Goal: Complete application form: Complete application form

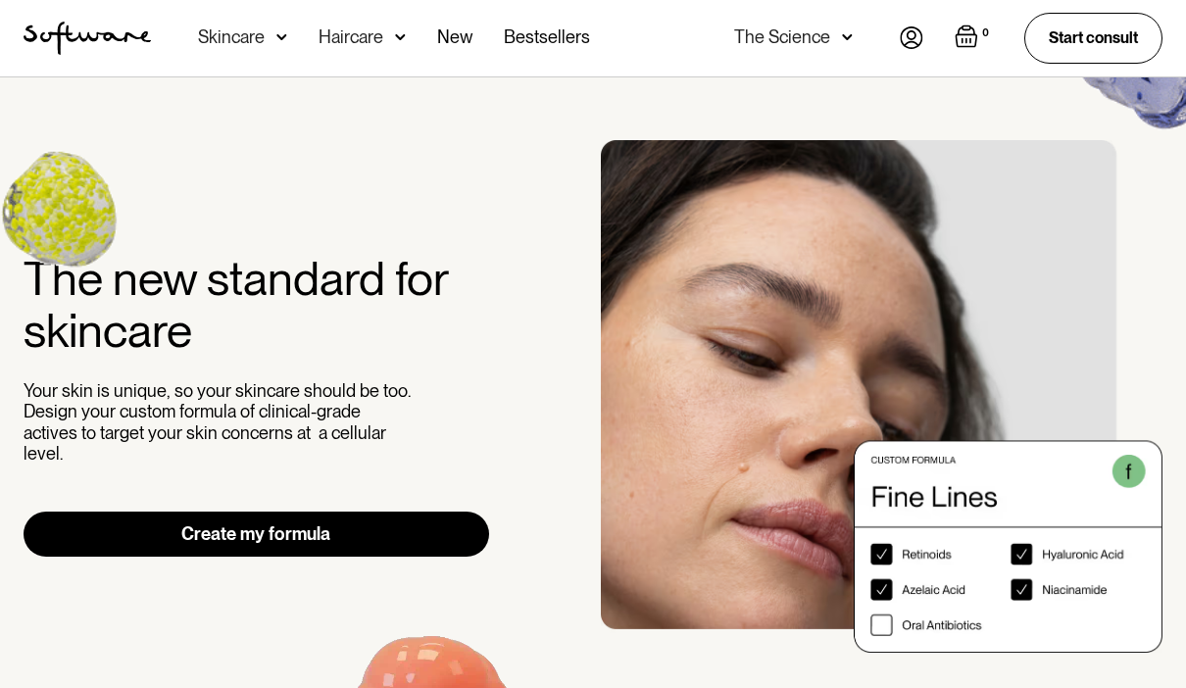
click at [362, 44] on div "Haircare" at bounding box center [351, 37] width 65 height 20
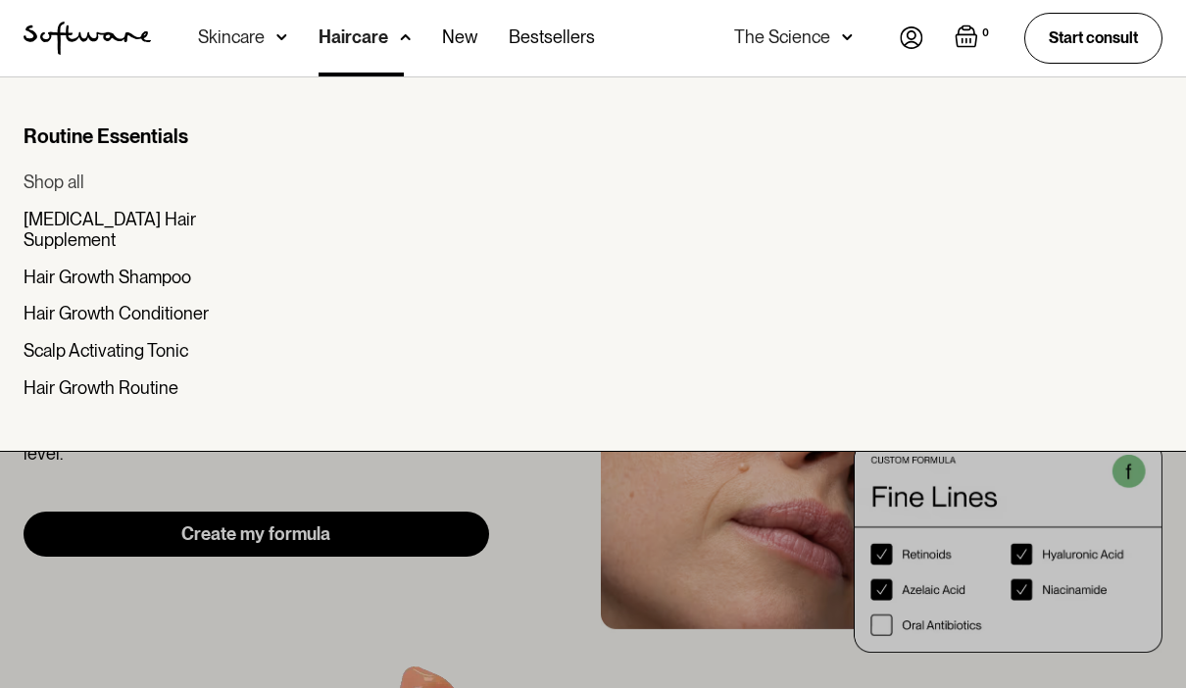
click at [34, 192] on div "Shop all" at bounding box center [54, 183] width 61 height 22
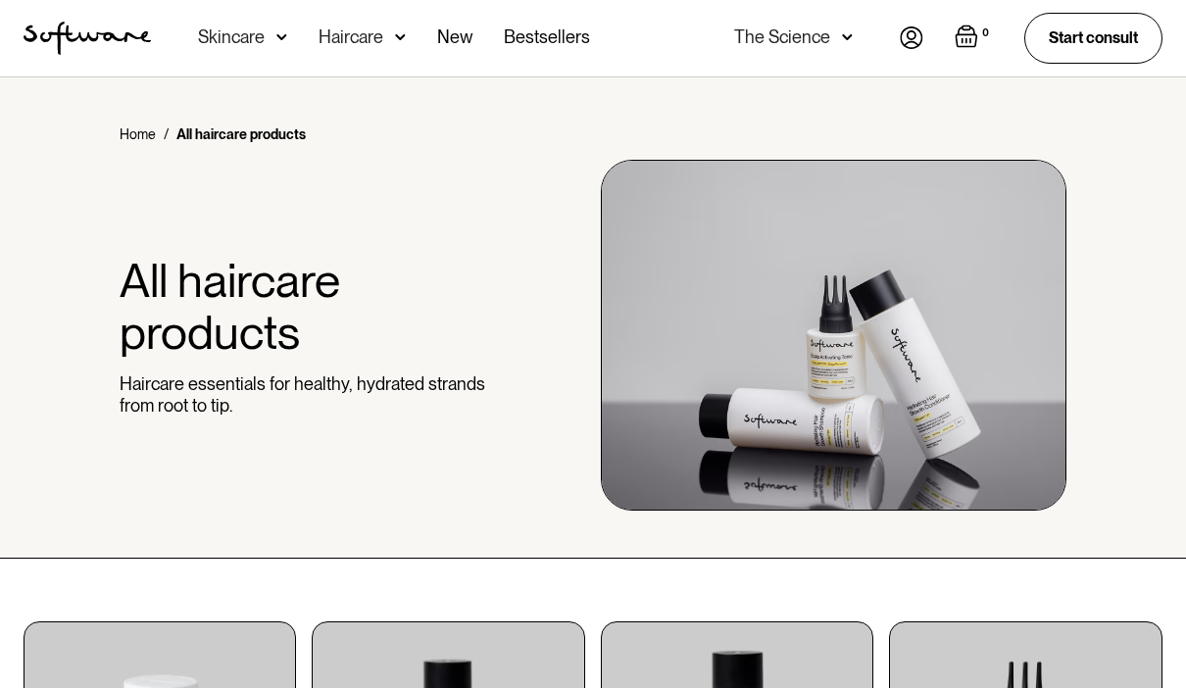
click at [233, 38] on div "Skincare" at bounding box center [231, 37] width 67 height 20
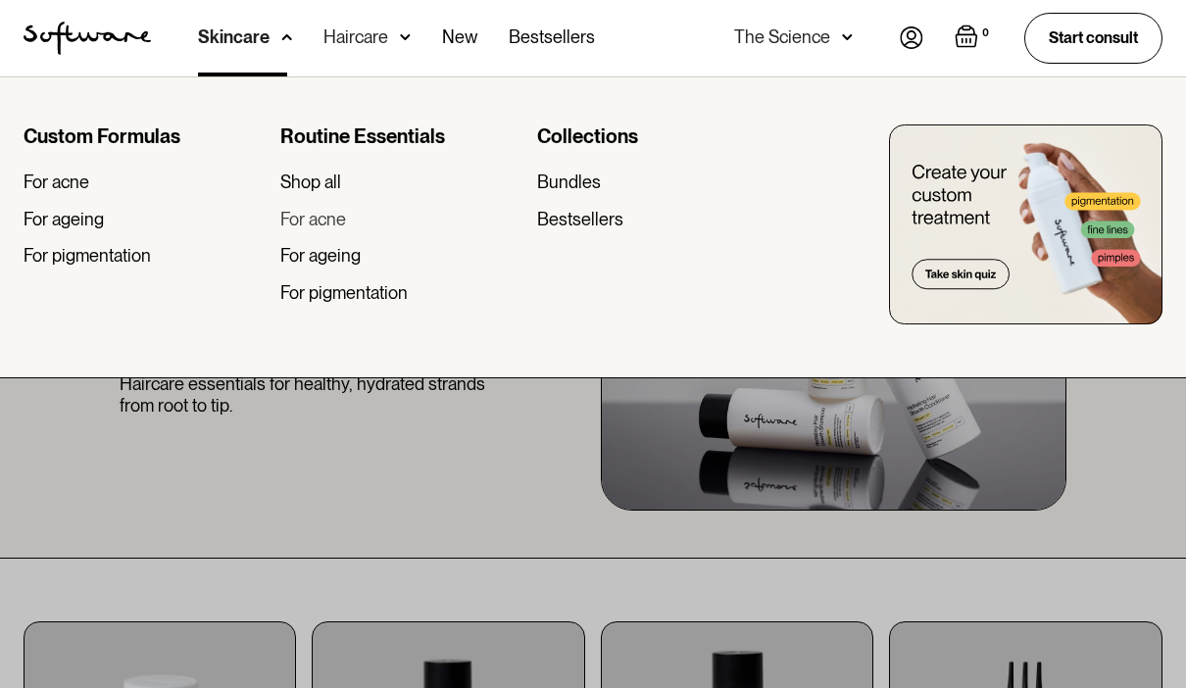
click at [338, 224] on div "For acne" at bounding box center [313, 220] width 66 height 22
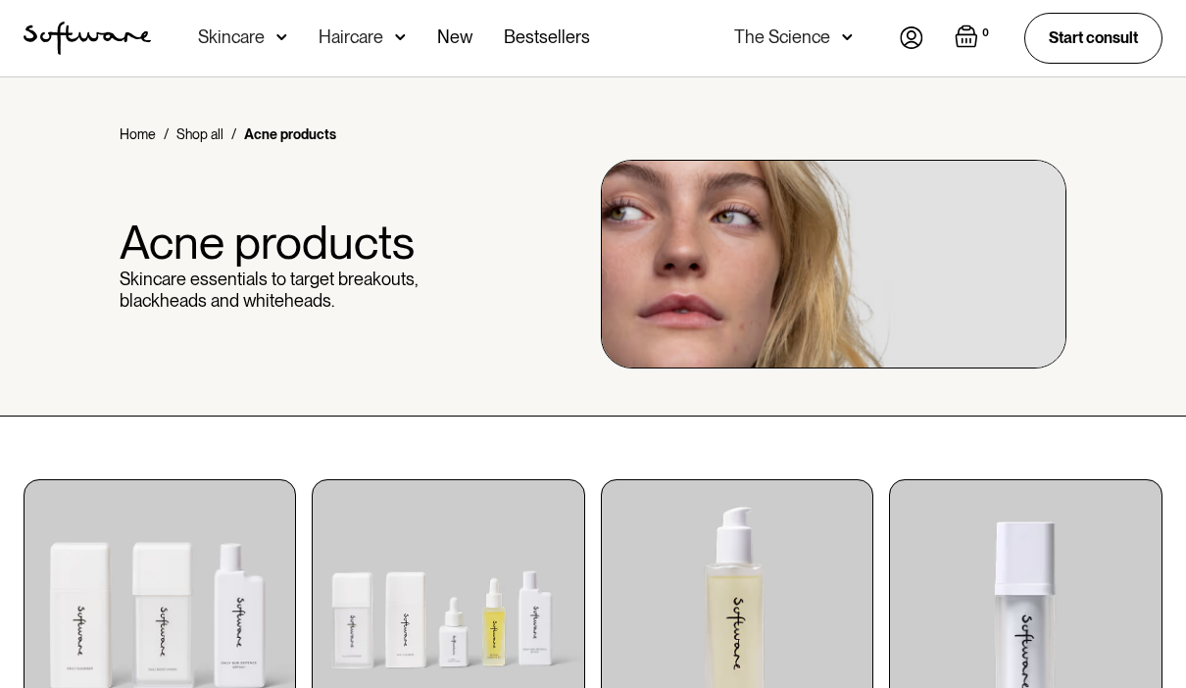
click at [277, 45] on img at bounding box center [282, 37] width 11 height 20
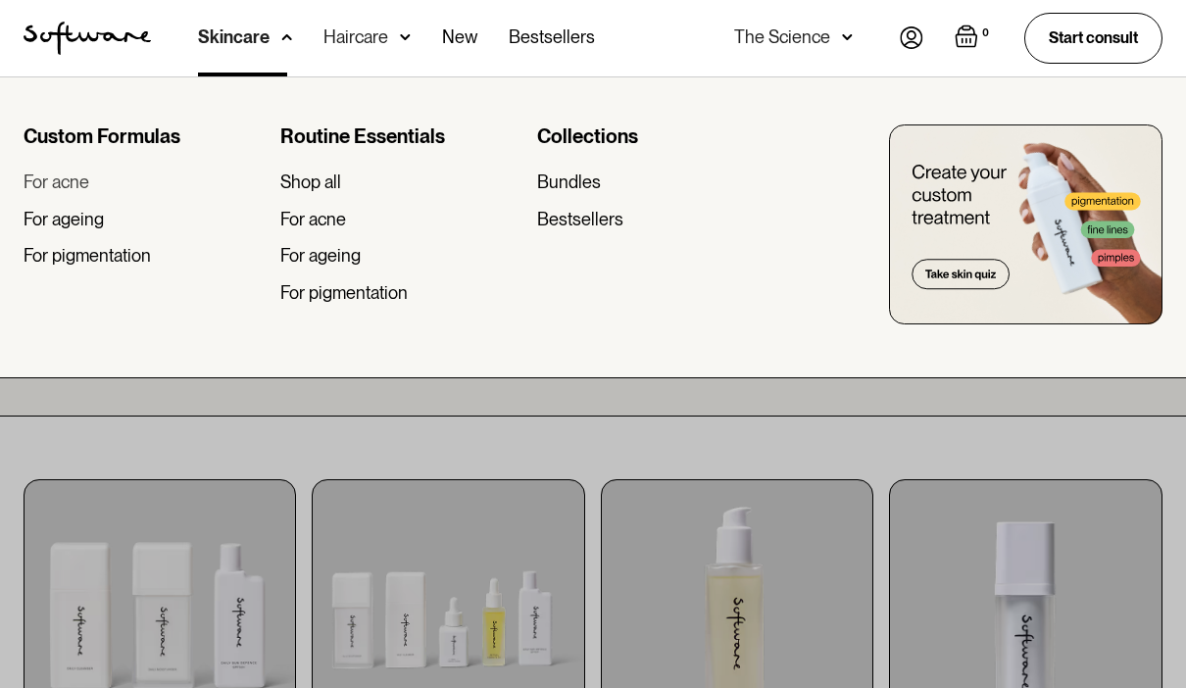
click at [63, 182] on div "For acne" at bounding box center [57, 183] width 66 height 22
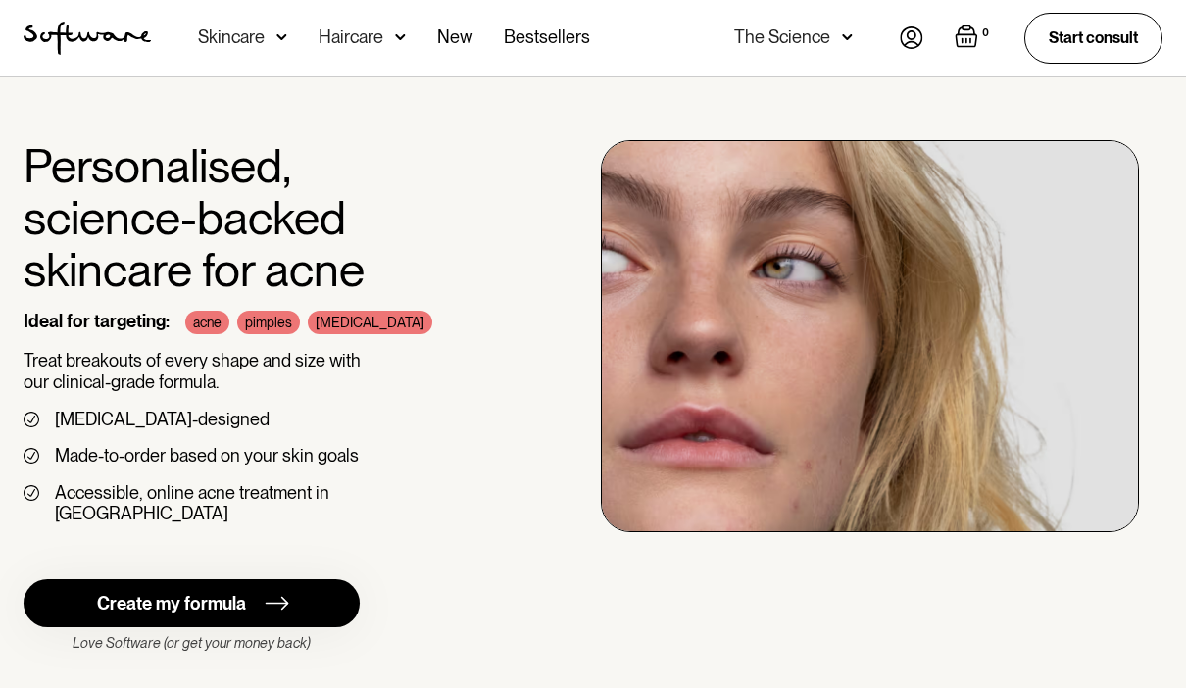
scroll to position [3, 0]
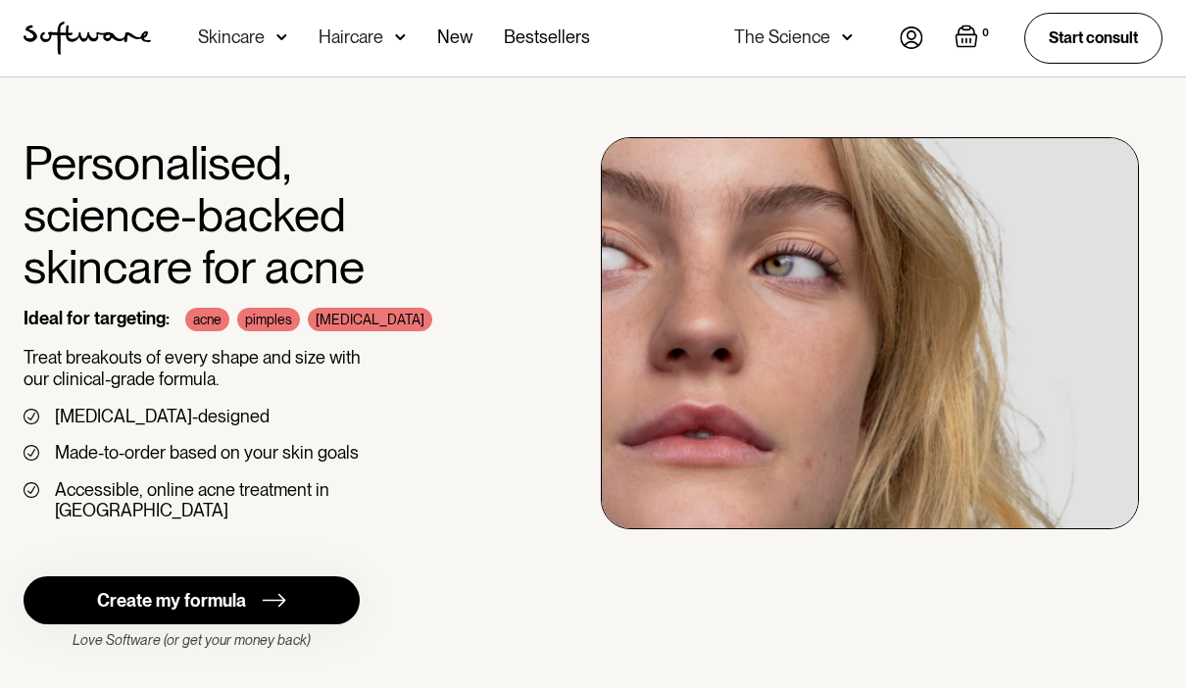
click at [274, 579] on html "Acne Ageing Pigmentation Everyday care Hair Loss Learn Skincare Custom Formulas…" at bounding box center [593, 341] width 1186 height 688
click at [274, 588] on img at bounding box center [266, 600] width 40 height 25
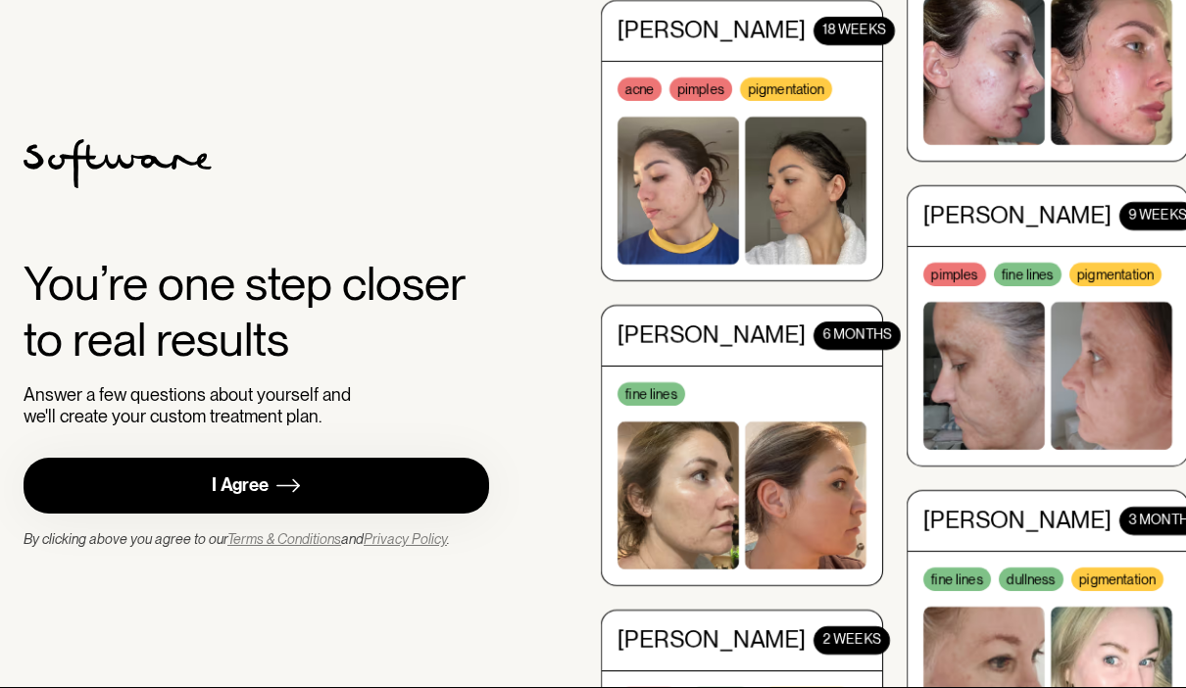
click at [339, 514] on link "I Agree" at bounding box center [257, 486] width 466 height 56
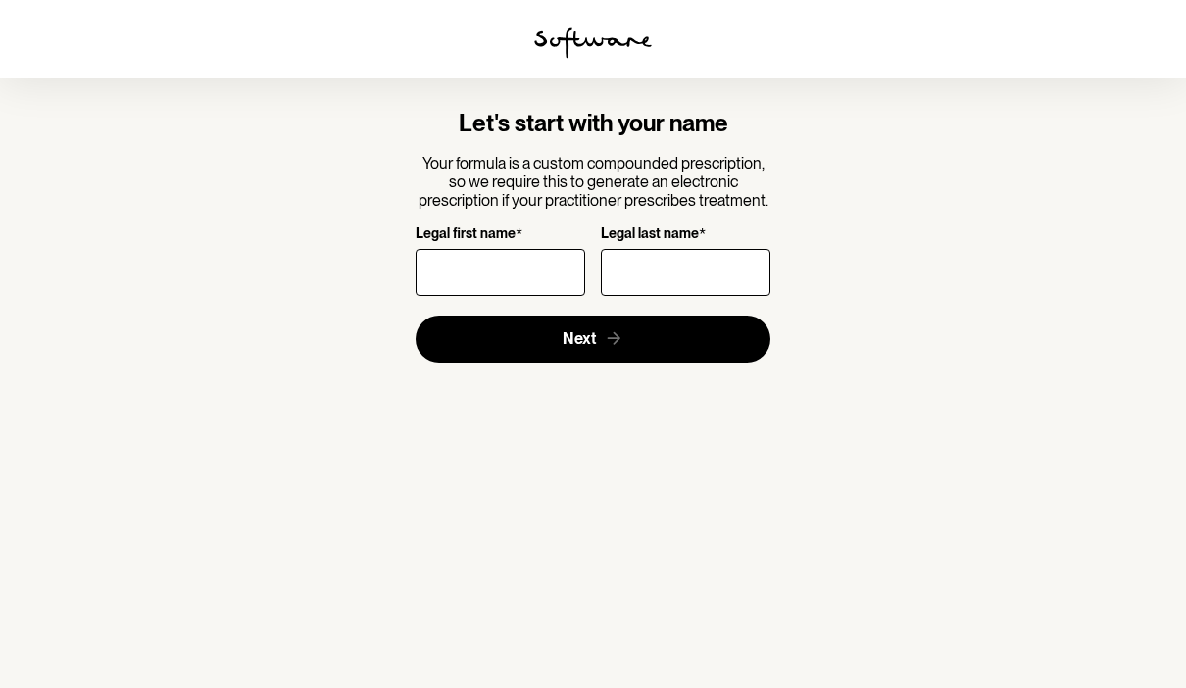
type input "V"
type input "B"
type input "Duc"
type input "v"
type input "Vu"
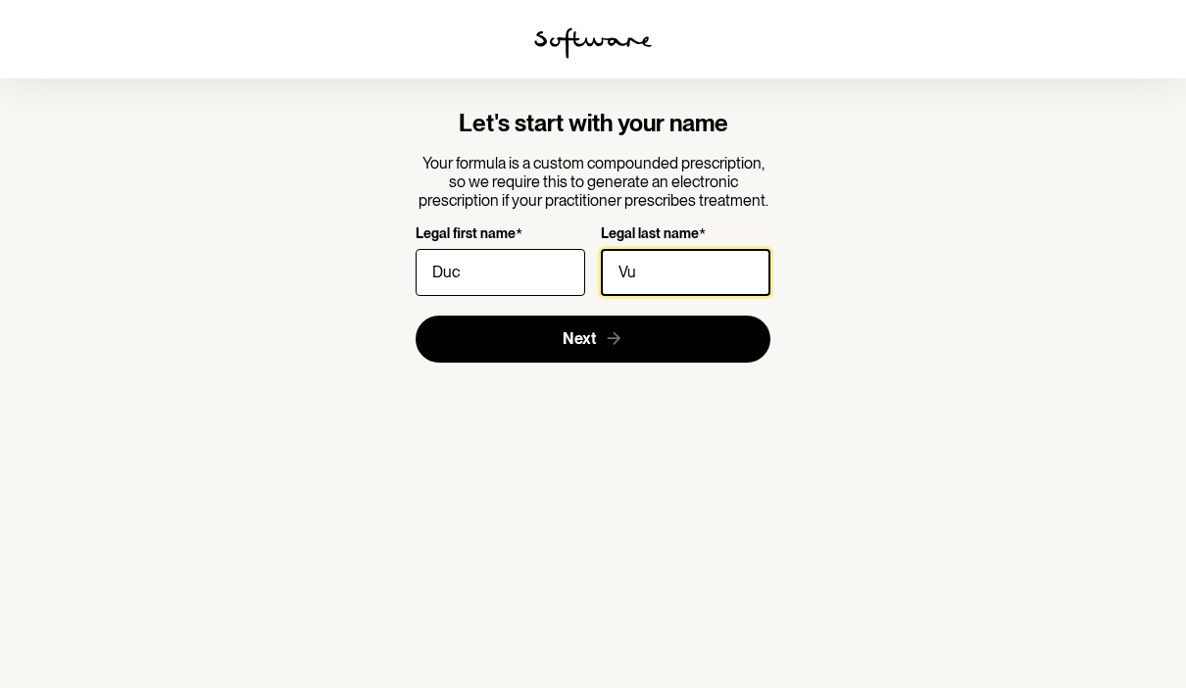
click at [593, 337] on button "Next" at bounding box center [594, 339] width 356 height 47
